Goal: Information Seeking & Learning: Learn about a topic

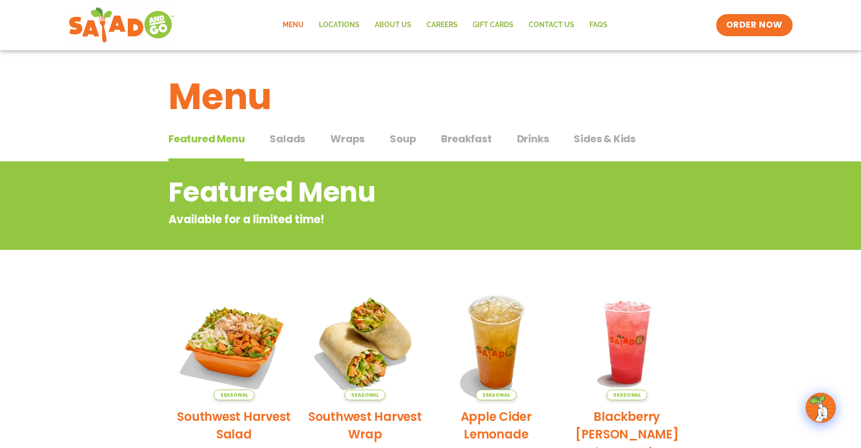
click at [280, 140] on span "Salads" at bounding box center [287, 138] width 36 height 15
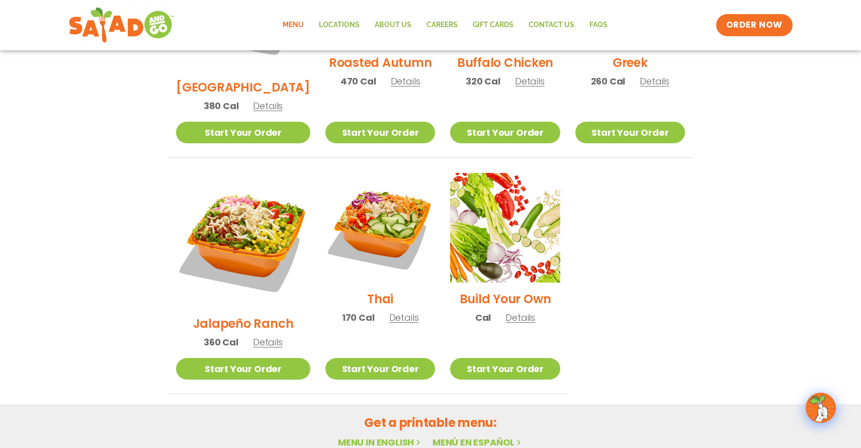
scroll to position [654, 0]
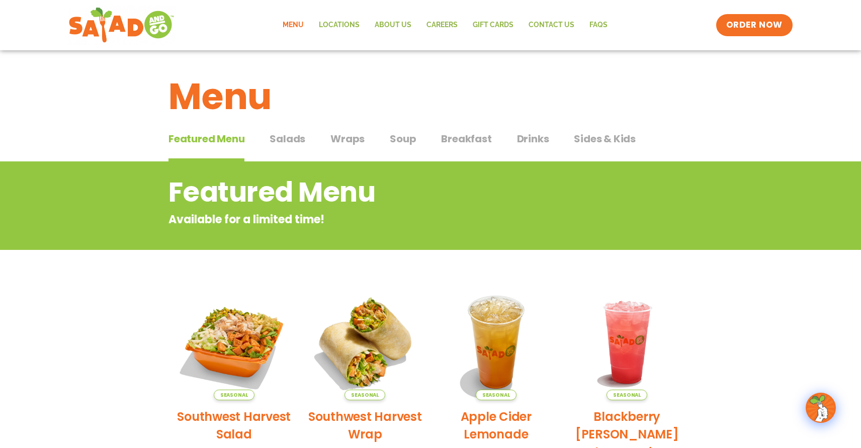
click at [393, 140] on span "Soup" at bounding box center [403, 138] width 26 height 15
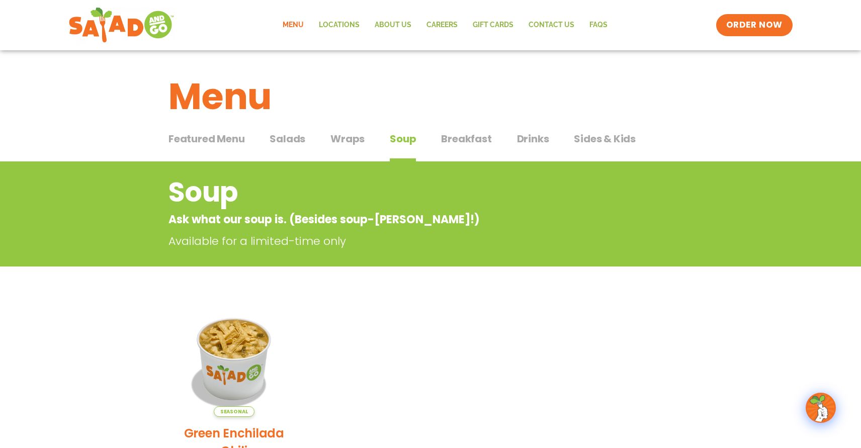
click at [461, 138] on span "Breakfast" at bounding box center [466, 138] width 50 height 15
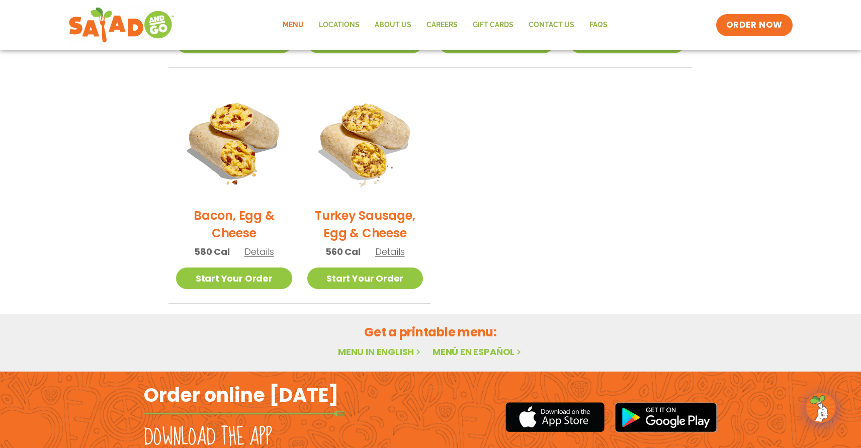
scroll to position [151, 0]
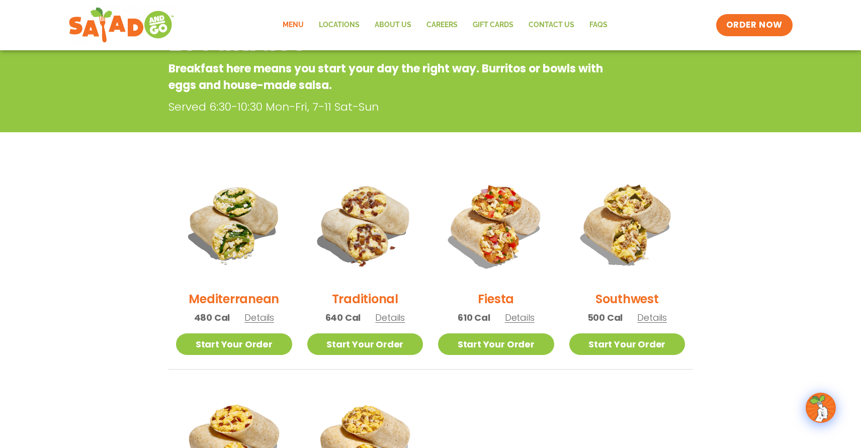
click at [291, 29] on link "Menu" at bounding box center [293, 25] width 36 height 23
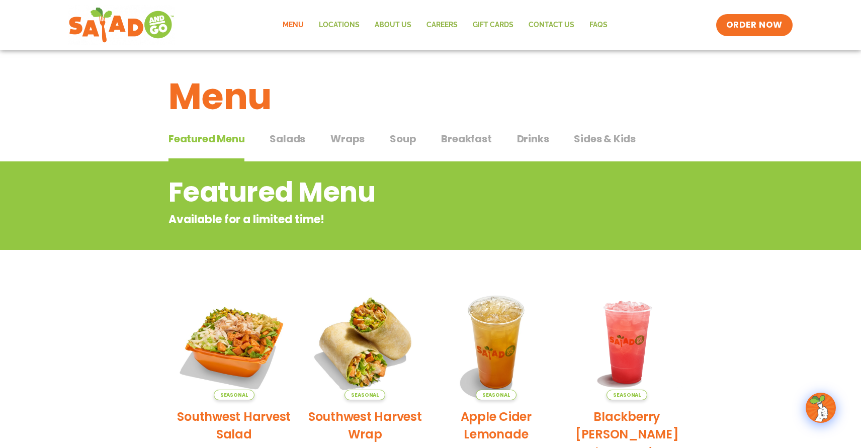
click at [588, 136] on span "Sides & Kids" at bounding box center [605, 138] width 62 height 15
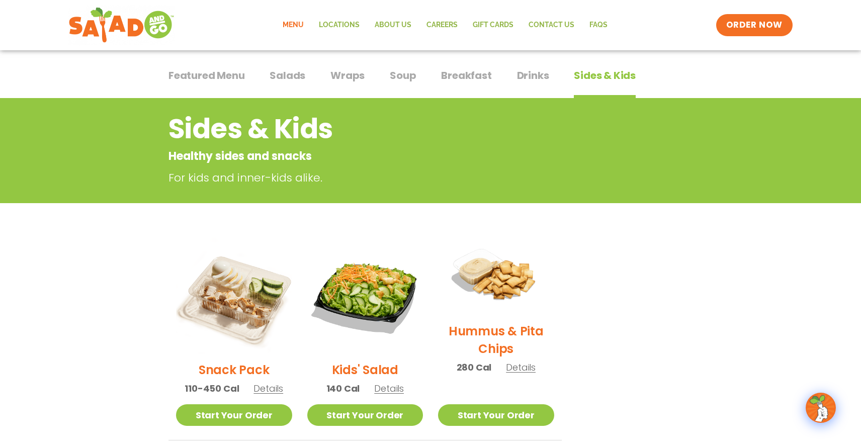
scroll to position [26, 0]
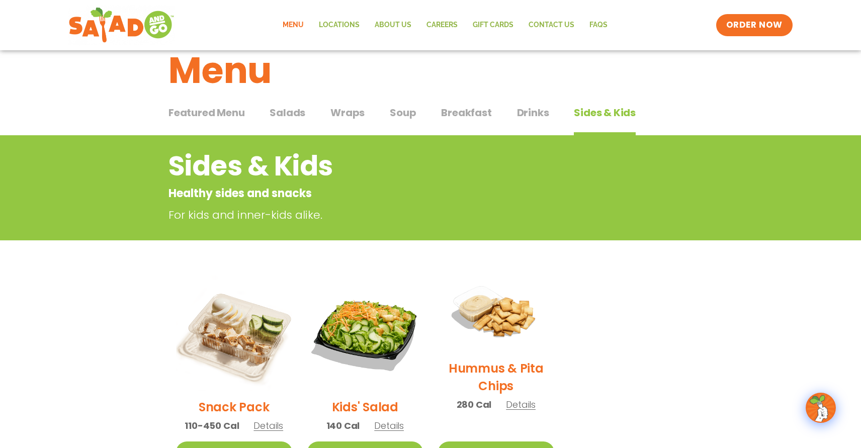
click at [407, 111] on span "Soup" at bounding box center [403, 112] width 26 height 15
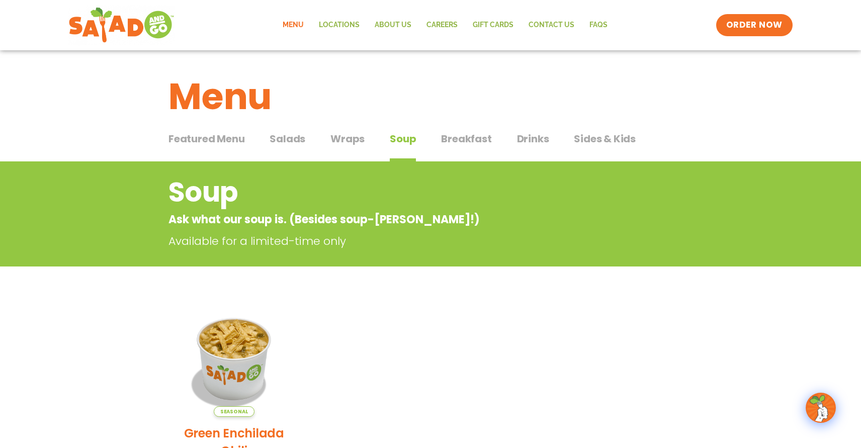
click at [606, 136] on span "Sides & Kids" at bounding box center [605, 138] width 62 height 15
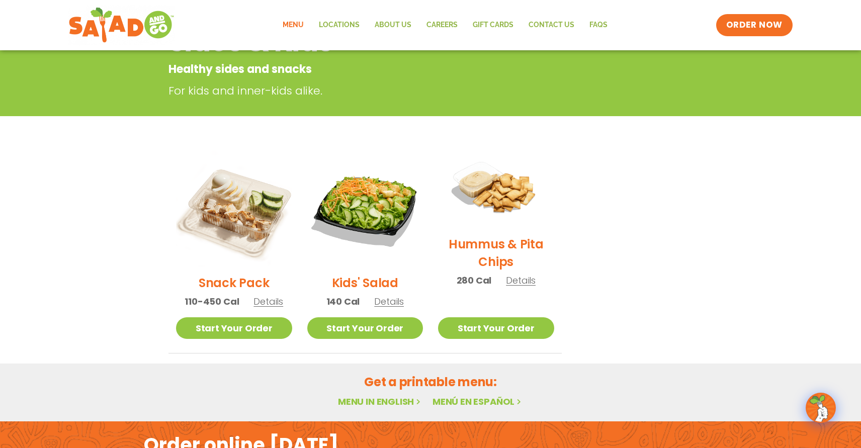
scroll to position [151, 0]
click at [264, 302] on span "Details" at bounding box center [268, 301] width 30 height 13
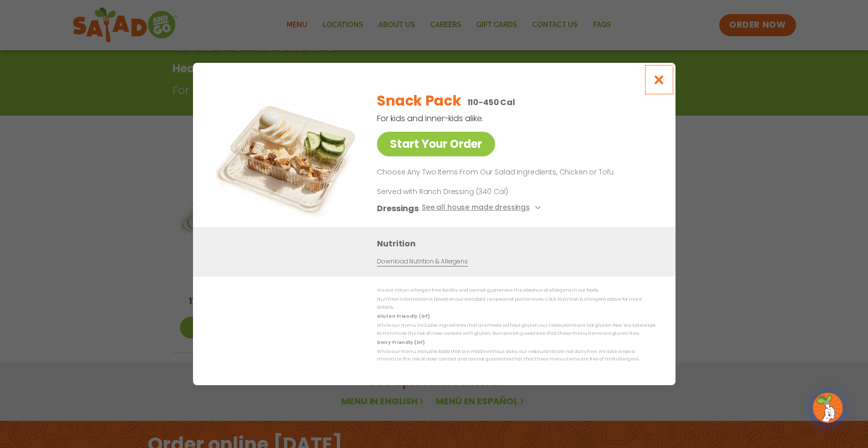
click at [663, 84] on icon "Close modal" at bounding box center [659, 79] width 13 height 11
